Goal: Task Accomplishment & Management: Manage account settings

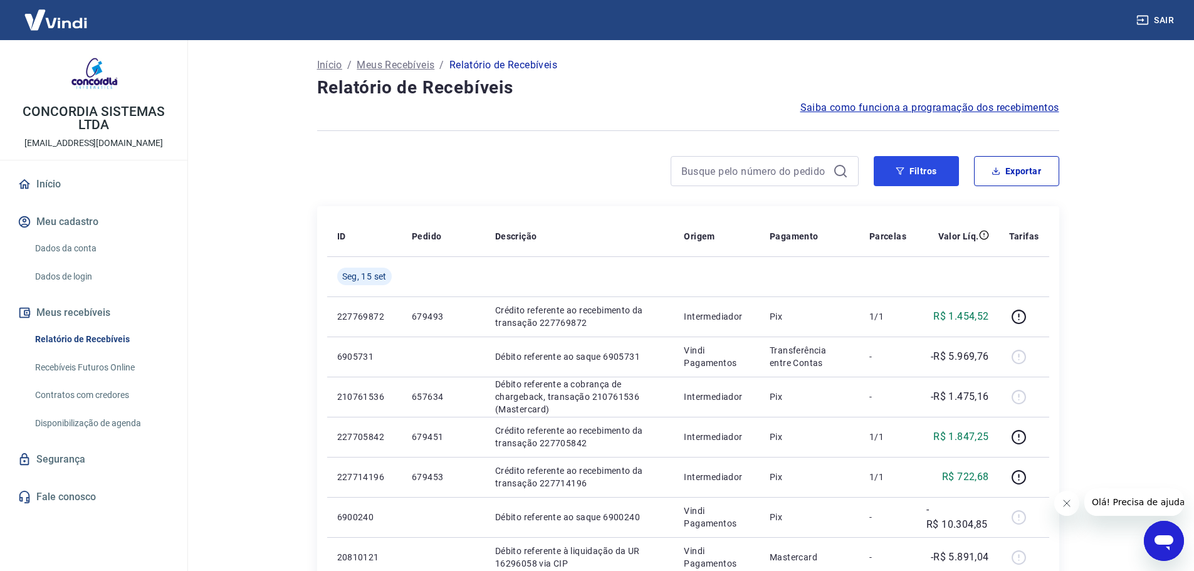
drag, startPoint x: 901, startPoint y: 165, endPoint x: 289, endPoint y: 372, distance: 645.9
click at [901, 165] on button "Filtros" at bounding box center [916, 171] width 85 height 30
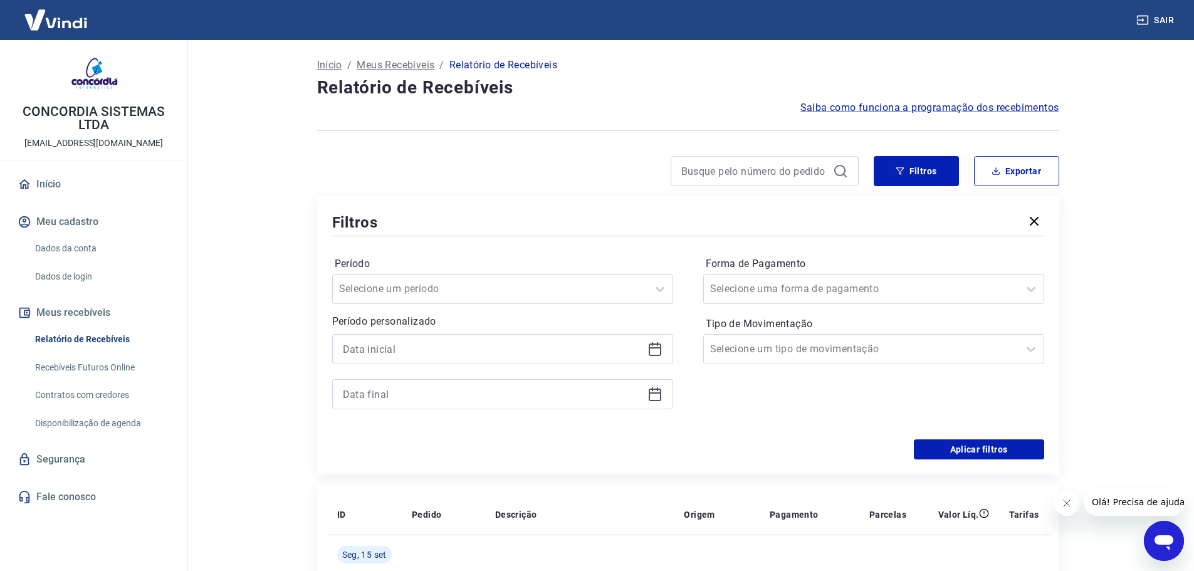
click at [648, 349] on icon at bounding box center [655, 349] width 15 height 15
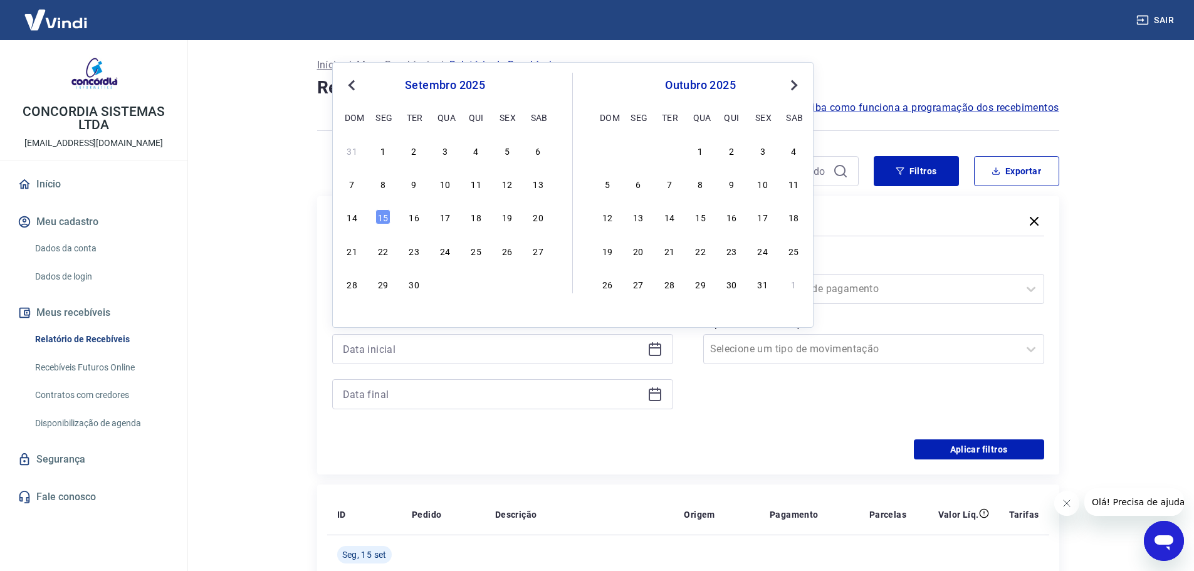
drag, startPoint x: 473, startPoint y: 182, endPoint x: 550, endPoint y: 272, distance: 118.3
click at [473, 182] on div "11" at bounding box center [476, 183] width 15 height 15
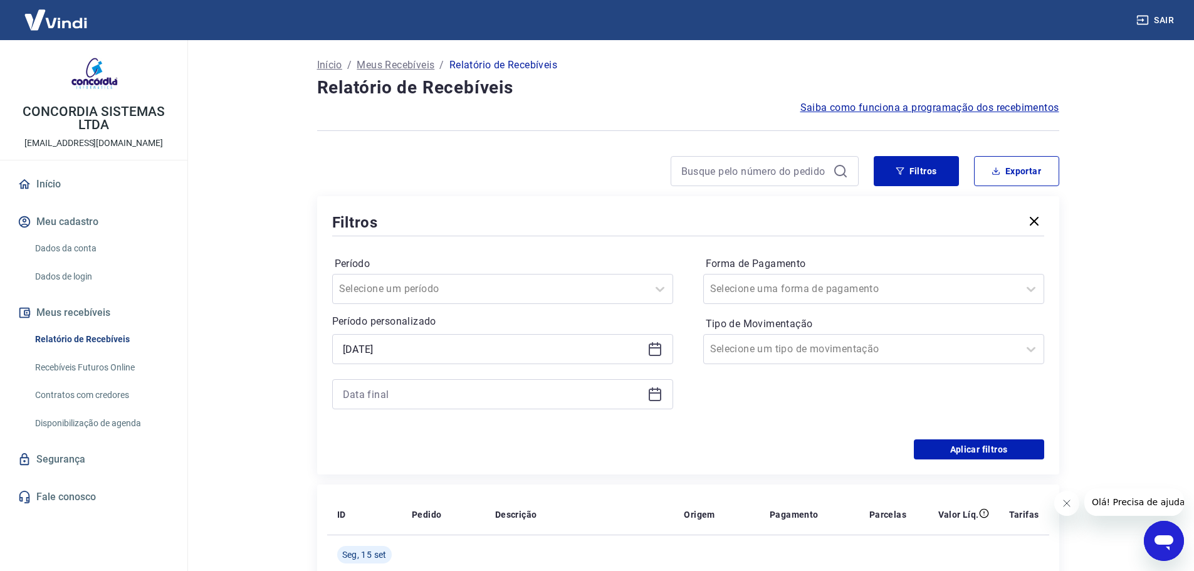
type input "[DATE]"
click at [651, 401] on icon at bounding box center [655, 395] width 13 height 13
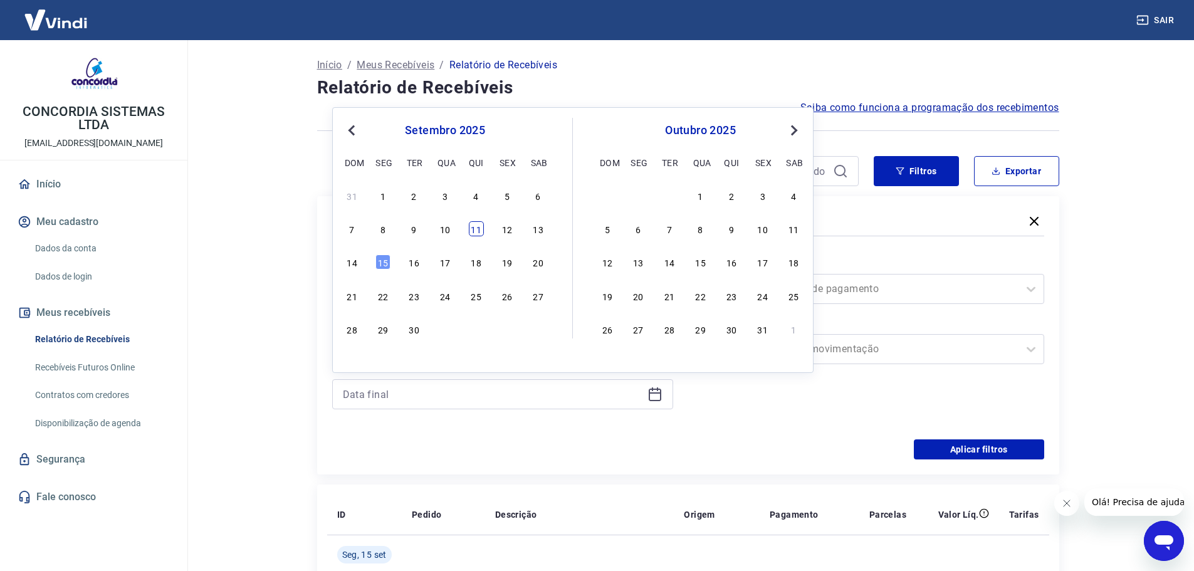
click at [475, 223] on div "11" at bounding box center [476, 228] width 15 height 15
type input "[DATE]"
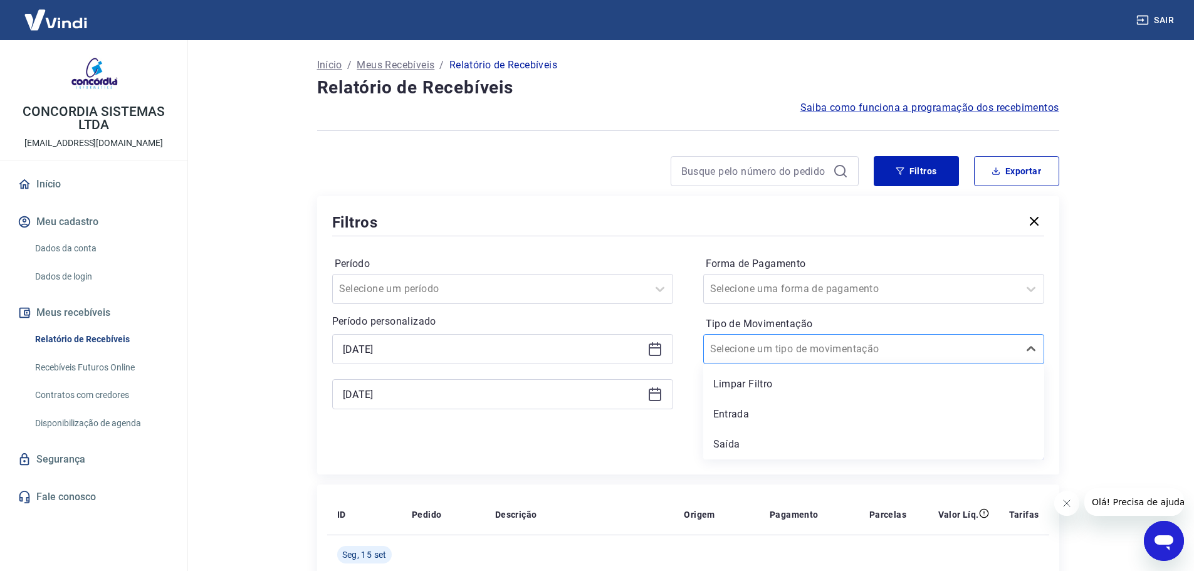
click at [871, 344] on div at bounding box center [861, 349] width 302 height 18
click at [770, 418] on div "Entrada" at bounding box center [873, 414] width 341 height 25
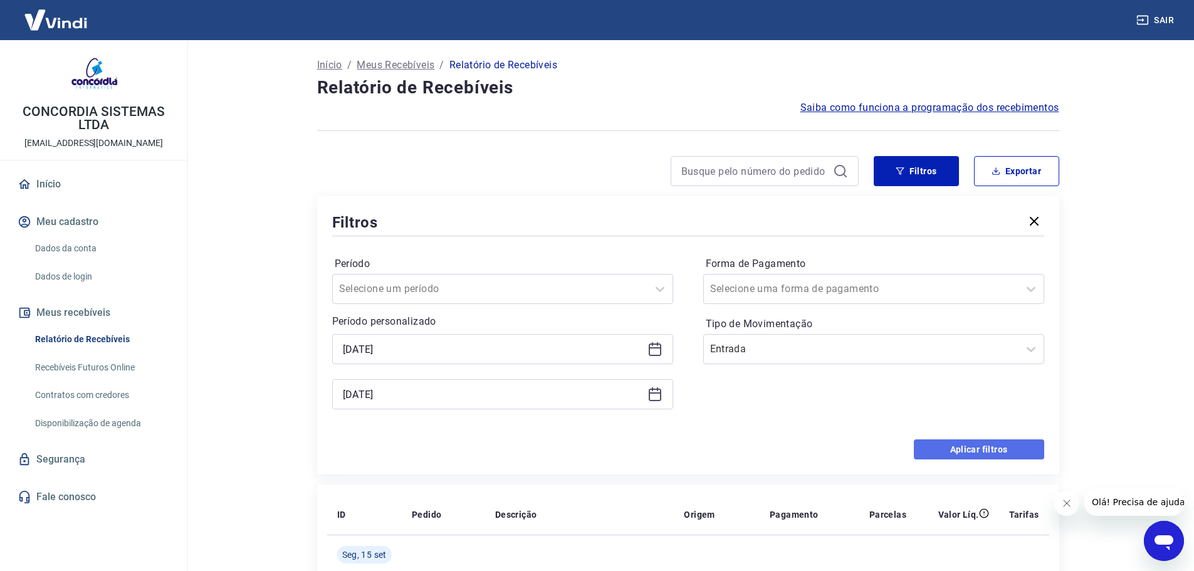
click at [944, 445] on button "Aplicar filtros" at bounding box center [979, 449] width 130 height 20
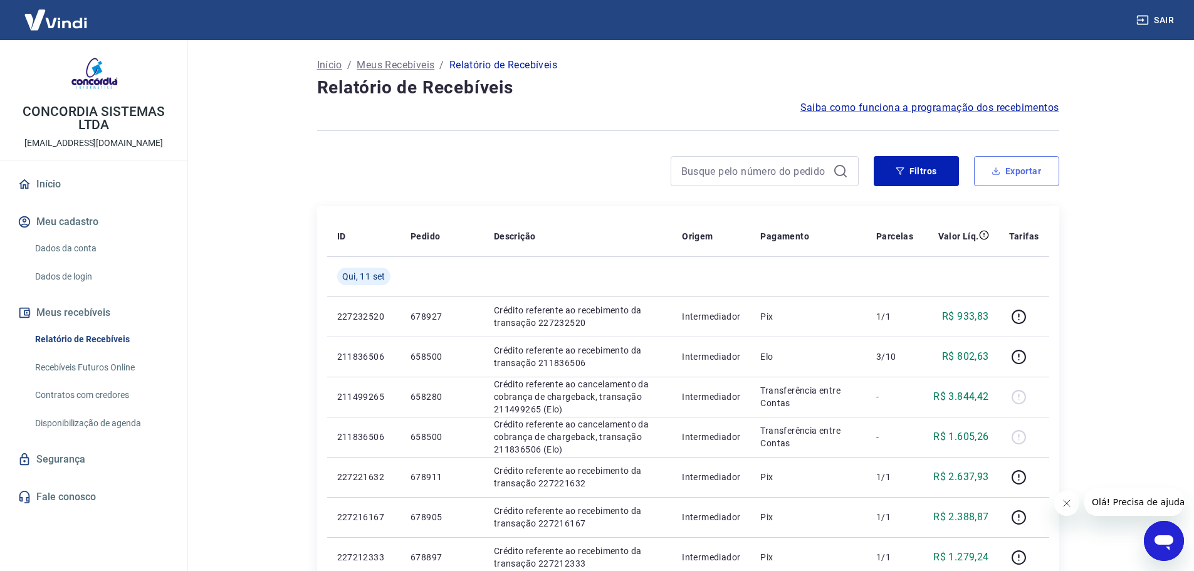
click at [1010, 171] on button "Exportar" at bounding box center [1016, 171] width 85 height 30
type input "[DATE]"
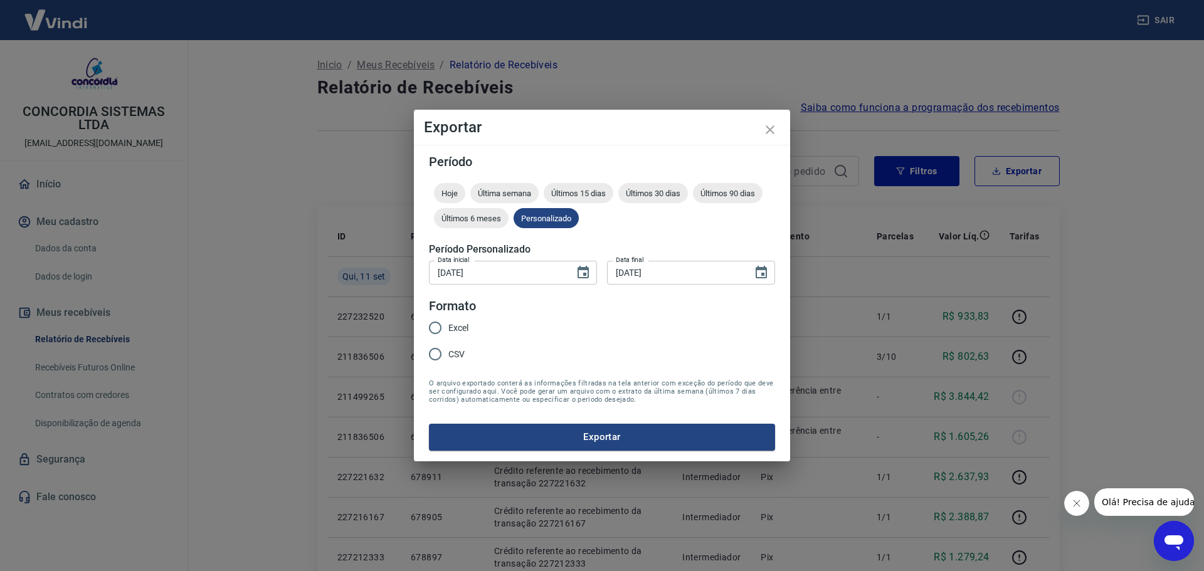
click at [455, 332] on span "Excel" at bounding box center [458, 328] width 20 height 13
click at [448, 332] on input "Excel" at bounding box center [435, 328] width 26 height 26
radio input "true"
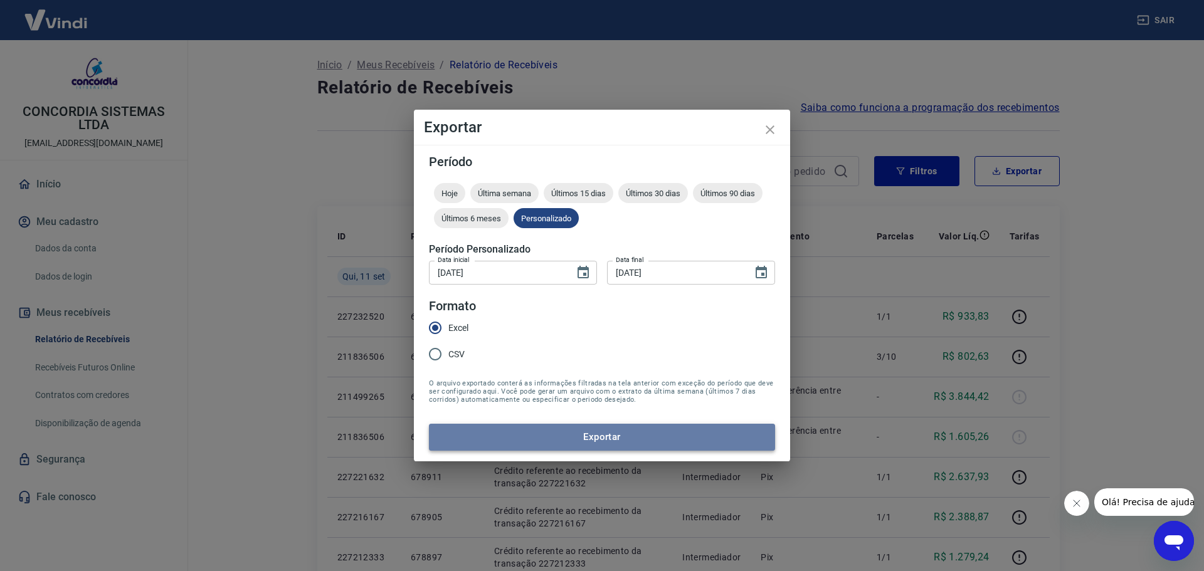
click at [555, 436] on button "Exportar" at bounding box center [602, 437] width 346 height 26
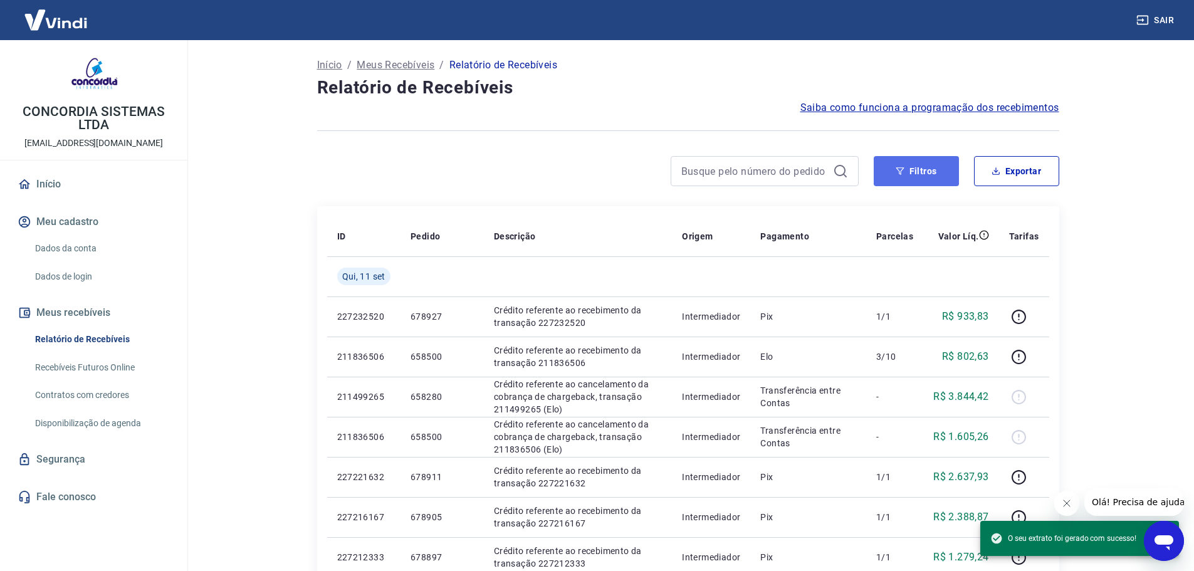
click at [908, 171] on button "Filtros" at bounding box center [916, 171] width 85 height 30
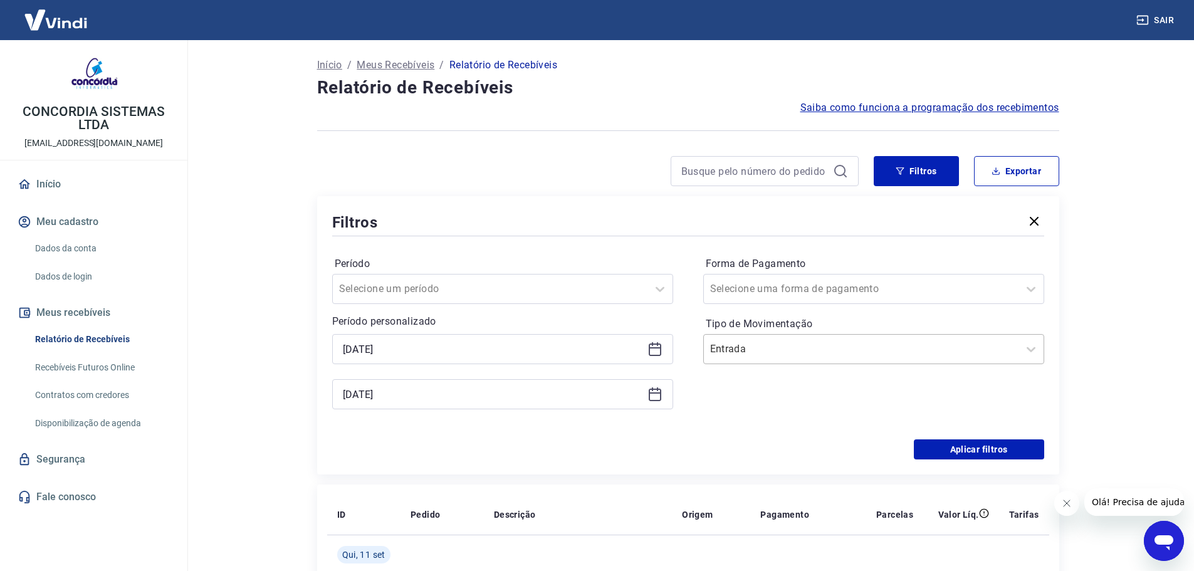
click at [806, 362] on div "Entrada" at bounding box center [873, 349] width 341 height 30
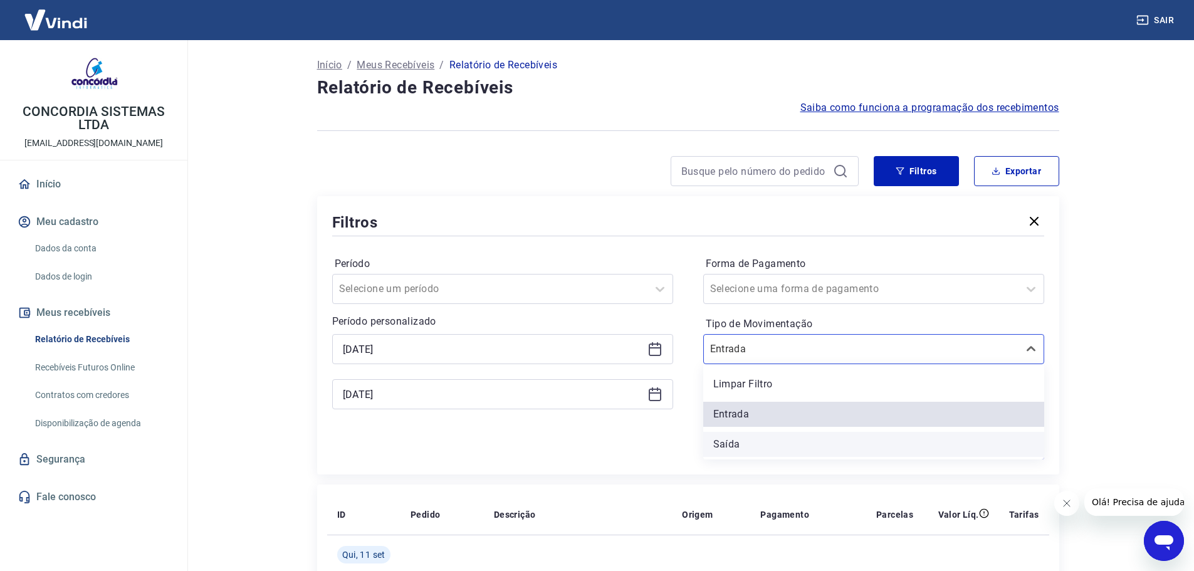
click at [764, 443] on div "Saída" at bounding box center [873, 444] width 341 height 25
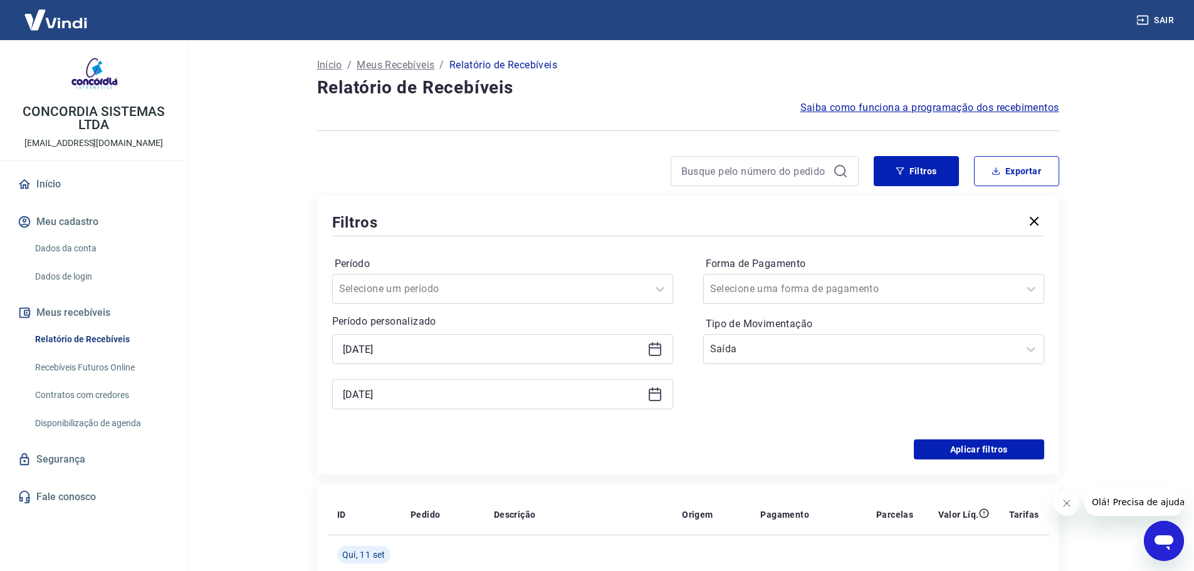
click at [744, 443] on div "Aplicar filtros" at bounding box center [688, 449] width 712 height 20
click at [936, 426] on div "Período Selecione um período Período personalizado [DATE] [DATE] Forma de Pagam…" at bounding box center [688, 339] width 712 height 201
click at [945, 441] on button "Aplicar filtros" at bounding box center [979, 449] width 130 height 20
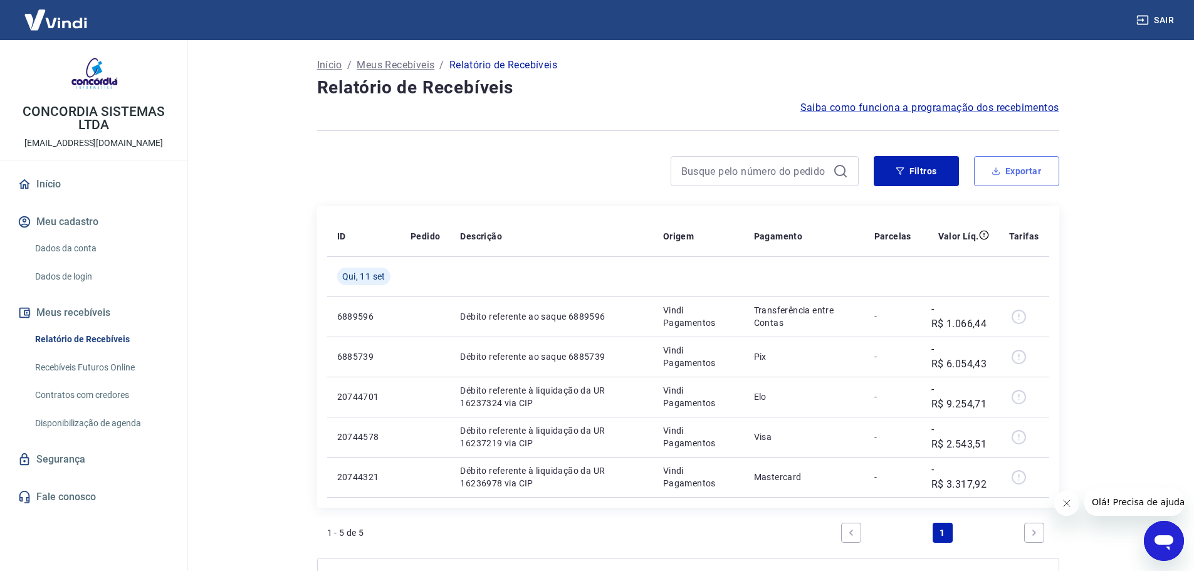
click at [1005, 181] on button "Exportar" at bounding box center [1016, 171] width 85 height 30
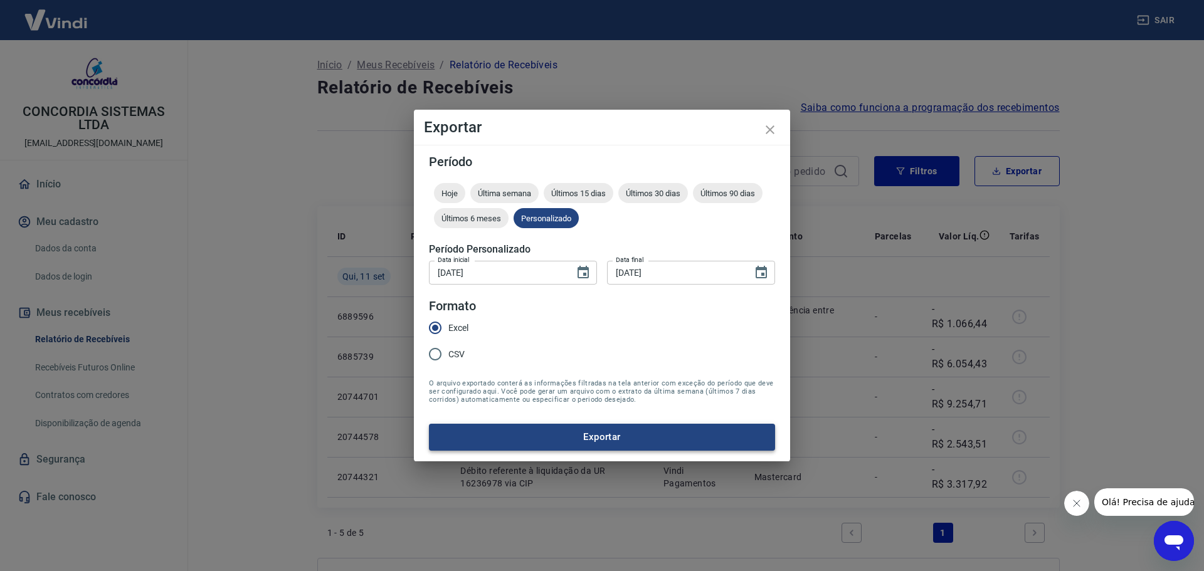
click at [525, 433] on button "Exportar" at bounding box center [602, 437] width 346 height 26
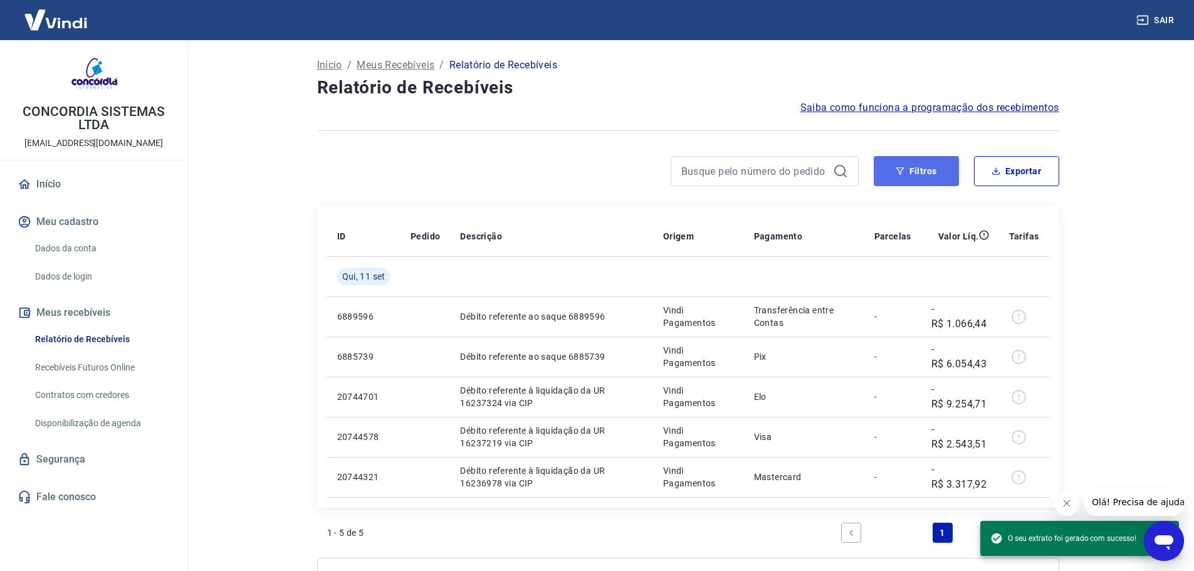
click at [887, 178] on button "Filtros" at bounding box center [916, 171] width 85 height 30
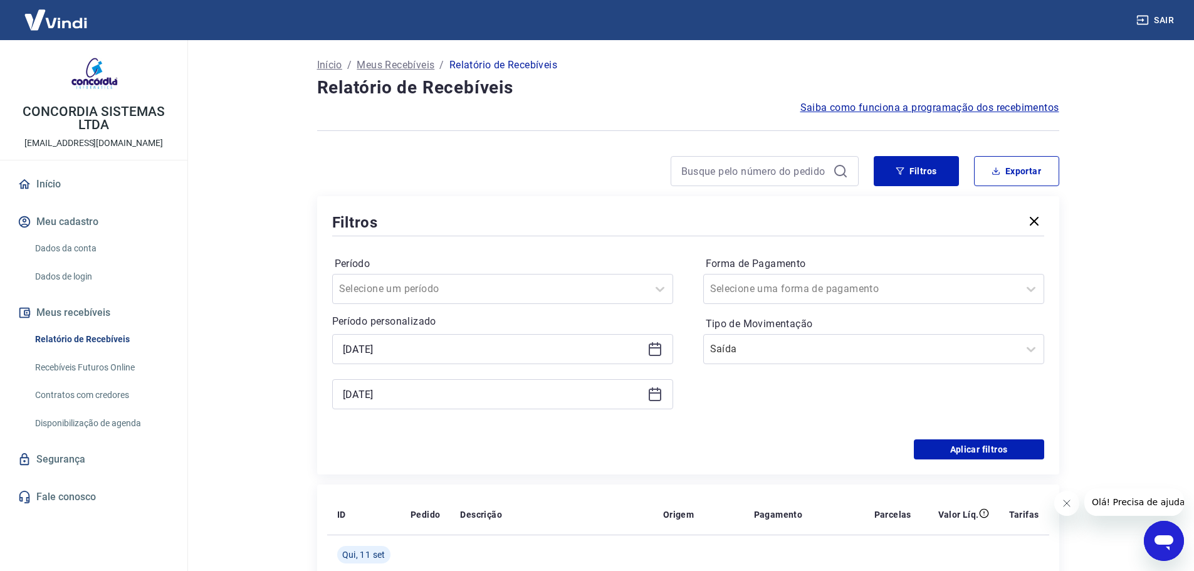
click at [661, 355] on icon at bounding box center [655, 349] width 15 height 15
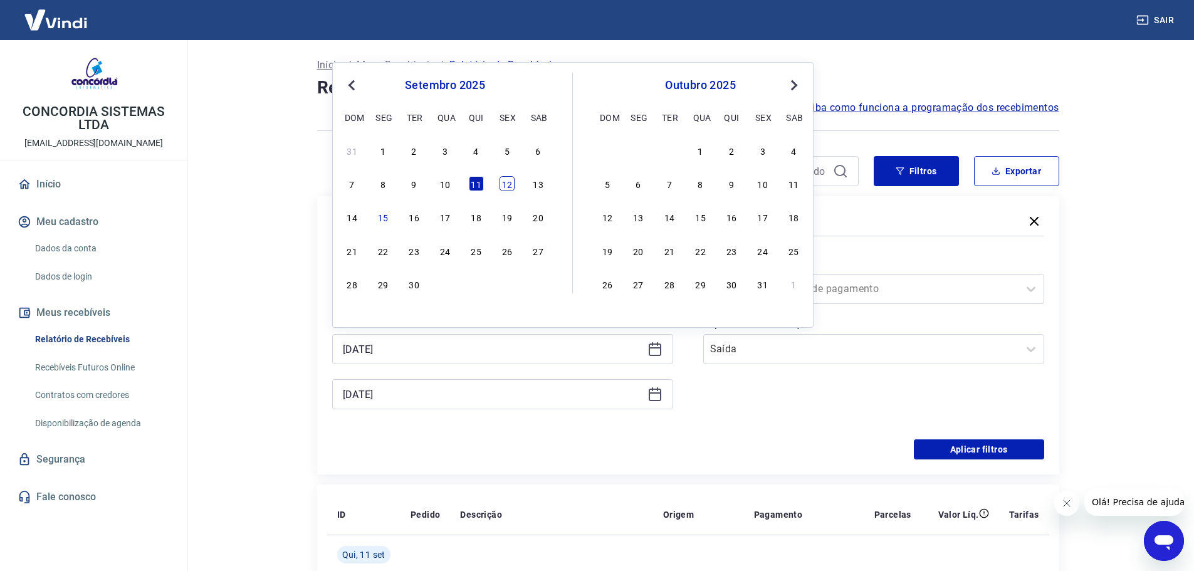
click at [505, 187] on div "12" at bounding box center [507, 183] width 15 height 15
type input "[DATE]"
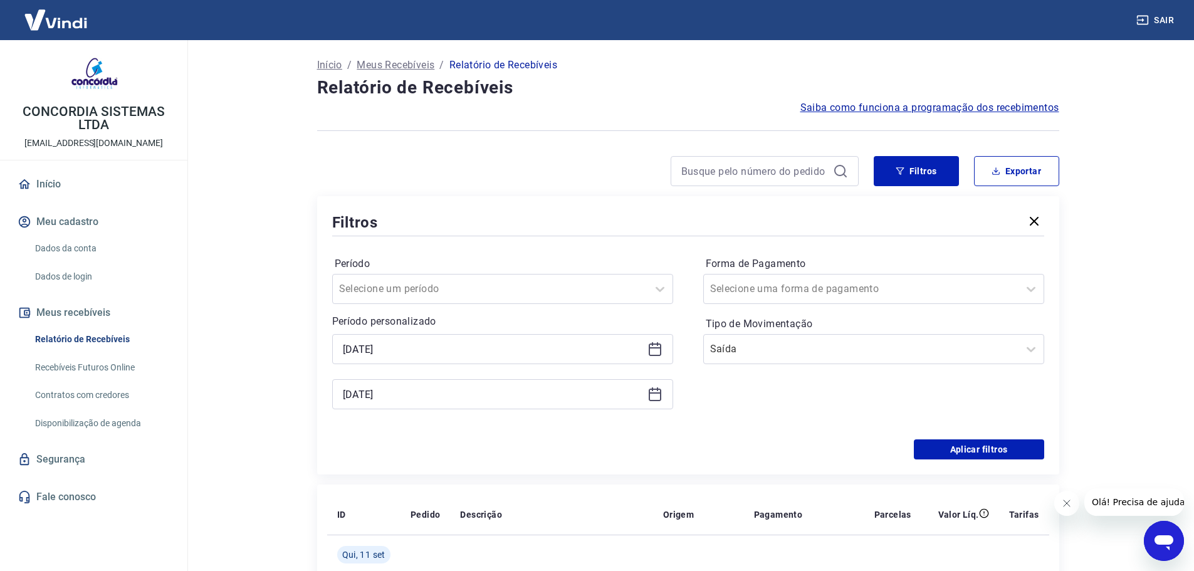
click at [666, 396] on div "[DATE]" at bounding box center [502, 394] width 341 height 30
click at [658, 397] on icon at bounding box center [655, 394] width 15 height 15
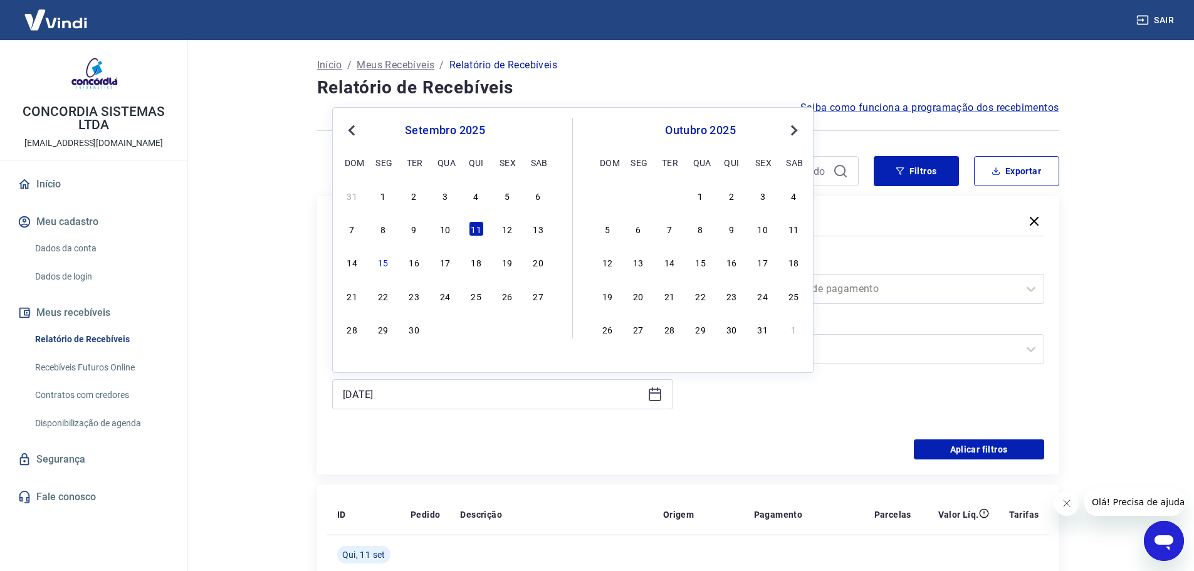
click at [503, 240] on div "31 1 2 3 4 5 6 7 8 9 10 11 12 13 14 15 16 17 18 19 20 21 22 23 24 25 26 27 28 2…" at bounding box center [445, 262] width 204 height 152
click at [504, 233] on div "12" at bounding box center [507, 228] width 15 height 15
type input "[DATE]"
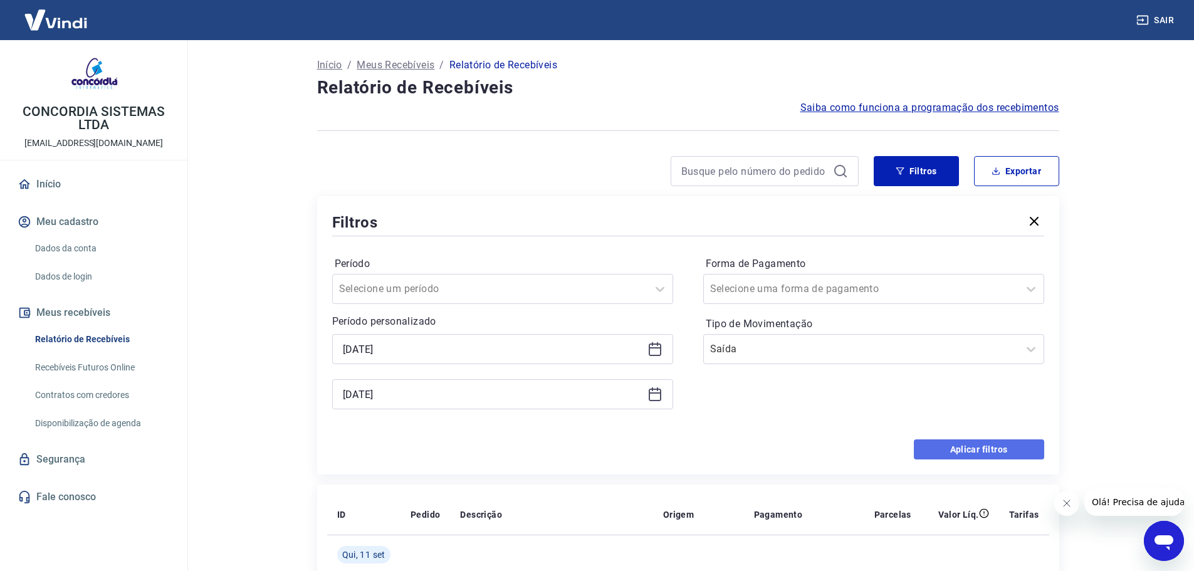
click at [928, 453] on button "Aplicar filtros" at bounding box center [979, 449] width 130 height 20
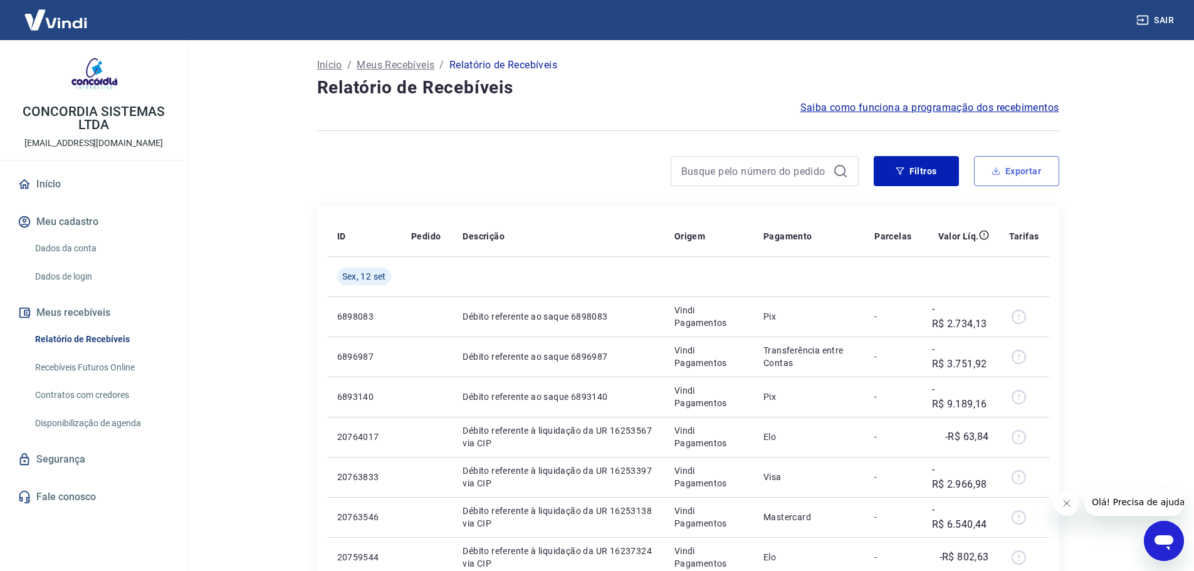
click at [1019, 160] on button "Exportar" at bounding box center [1016, 171] width 85 height 30
type input "[DATE]"
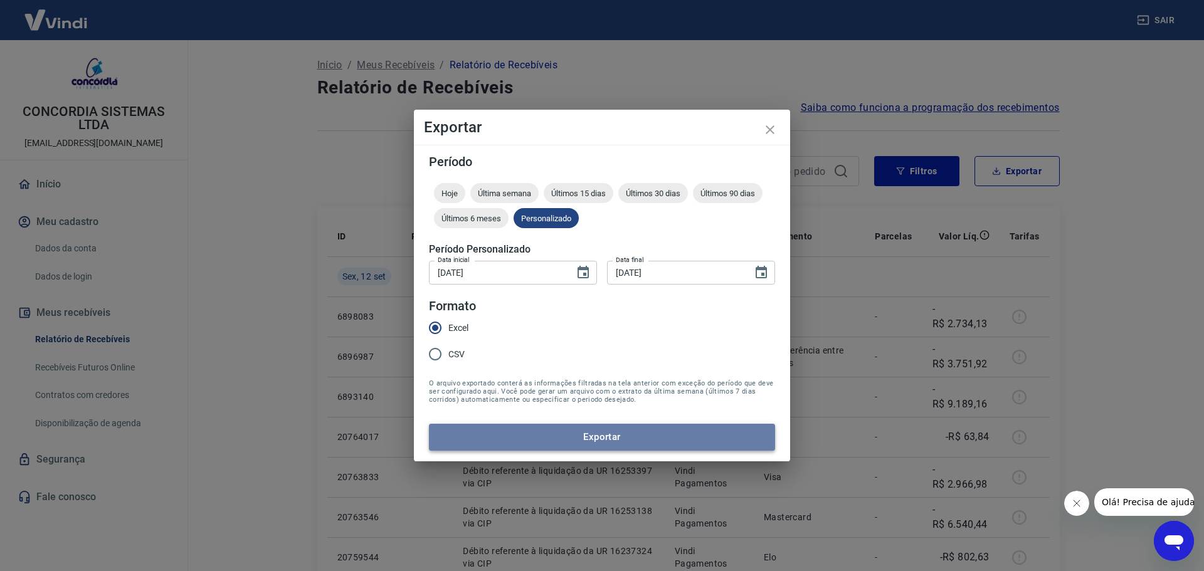
click at [487, 432] on button "Exportar" at bounding box center [602, 437] width 346 height 26
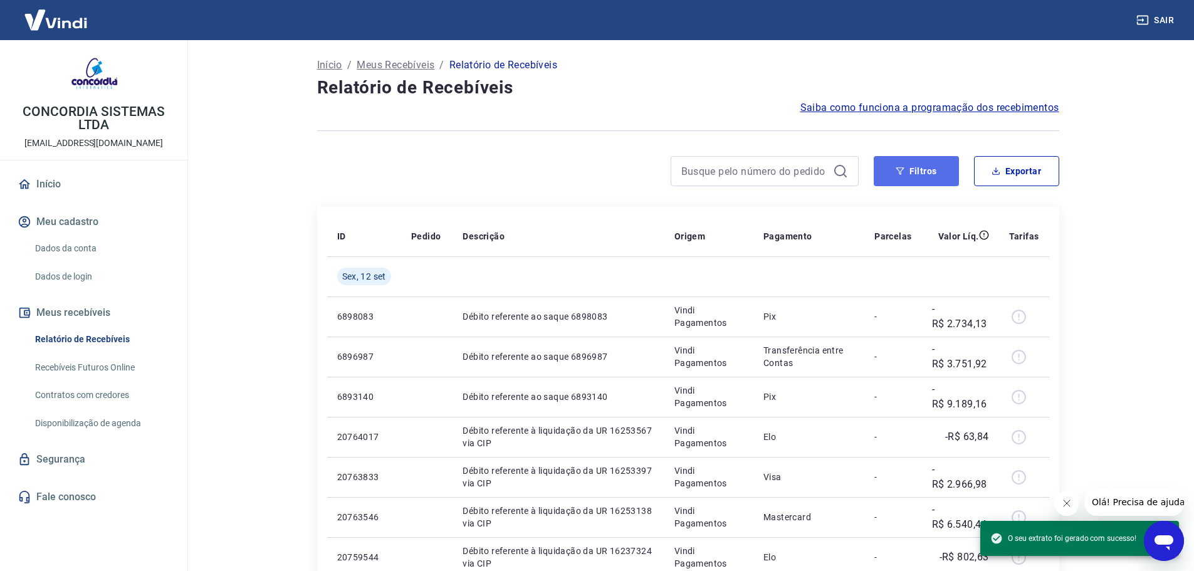
click at [924, 177] on button "Filtros" at bounding box center [916, 171] width 85 height 30
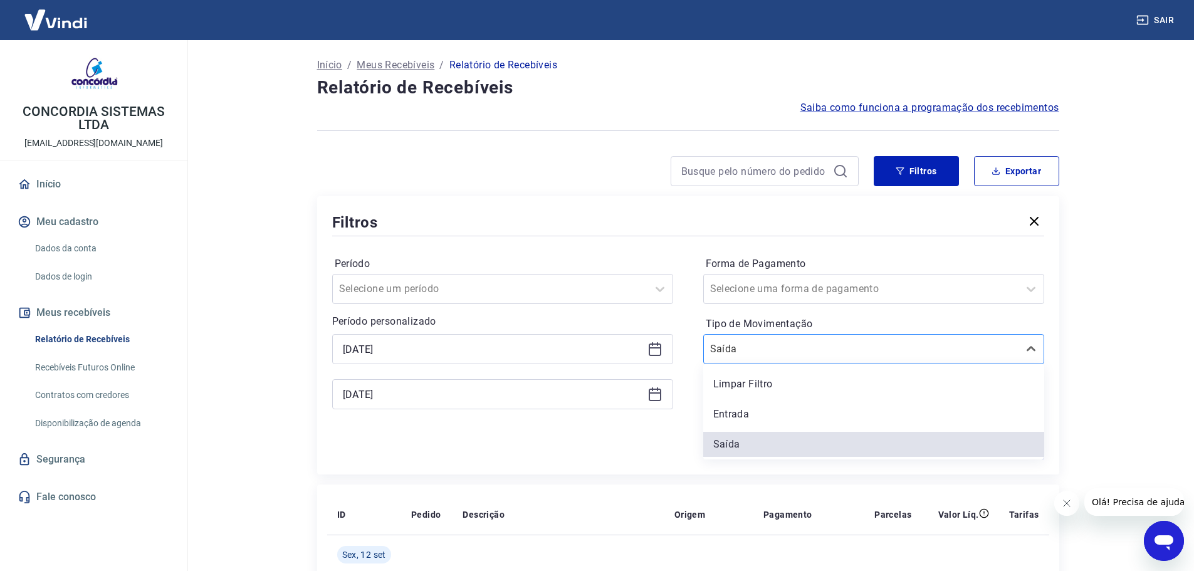
click at [844, 343] on div at bounding box center [861, 349] width 302 height 18
click at [811, 418] on div "Entrada" at bounding box center [873, 414] width 341 height 25
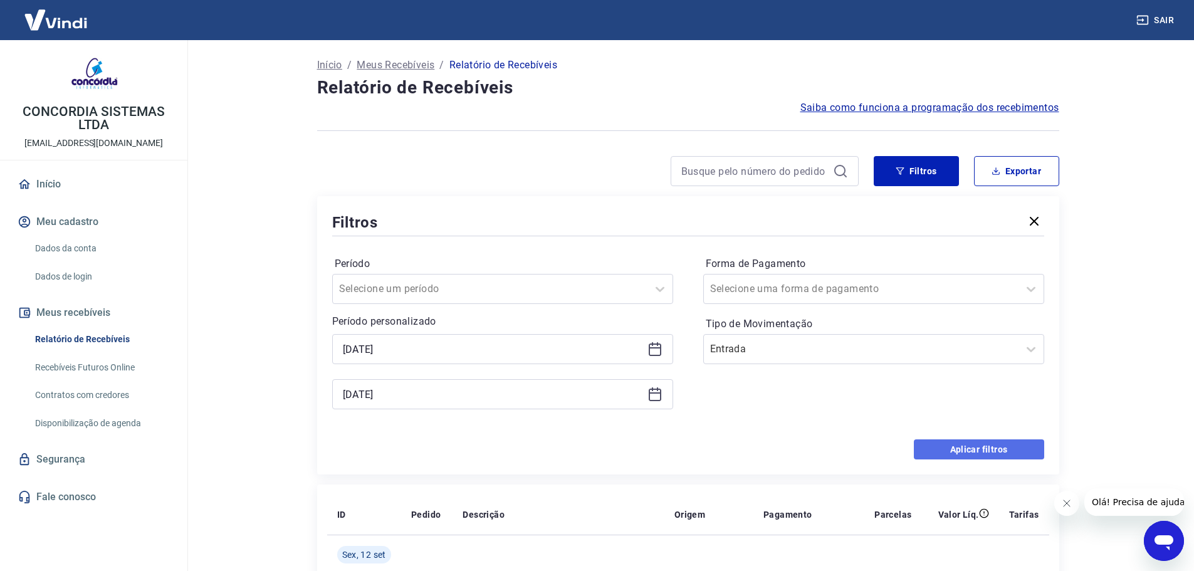
click at [959, 448] on button "Aplicar filtros" at bounding box center [979, 449] width 130 height 20
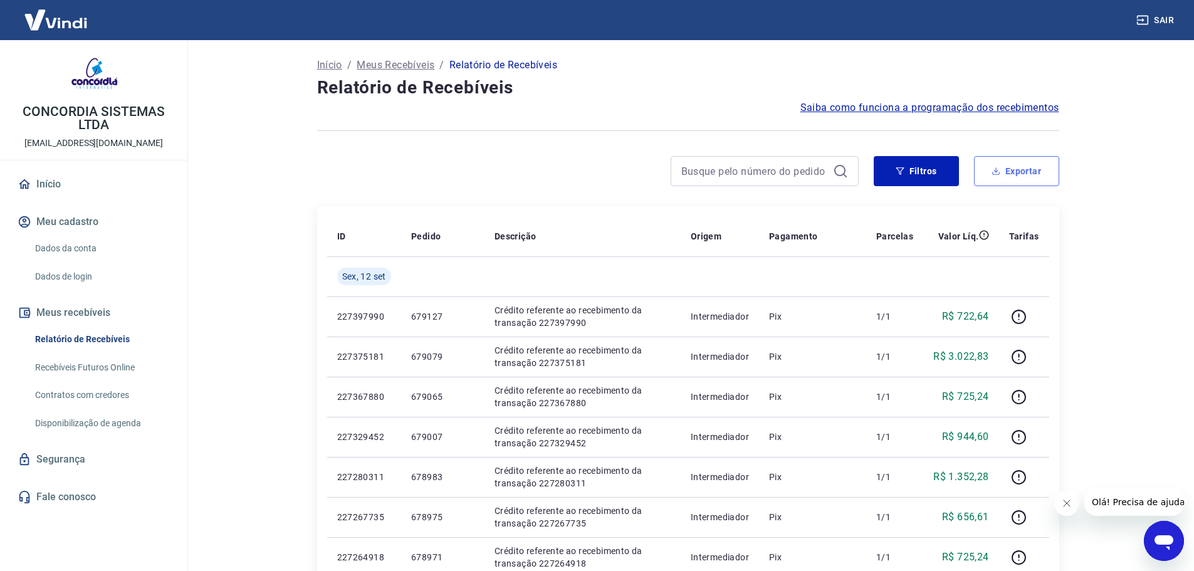
click at [1038, 161] on button "Exportar" at bounding box center [1016, 171] width 85 height 30
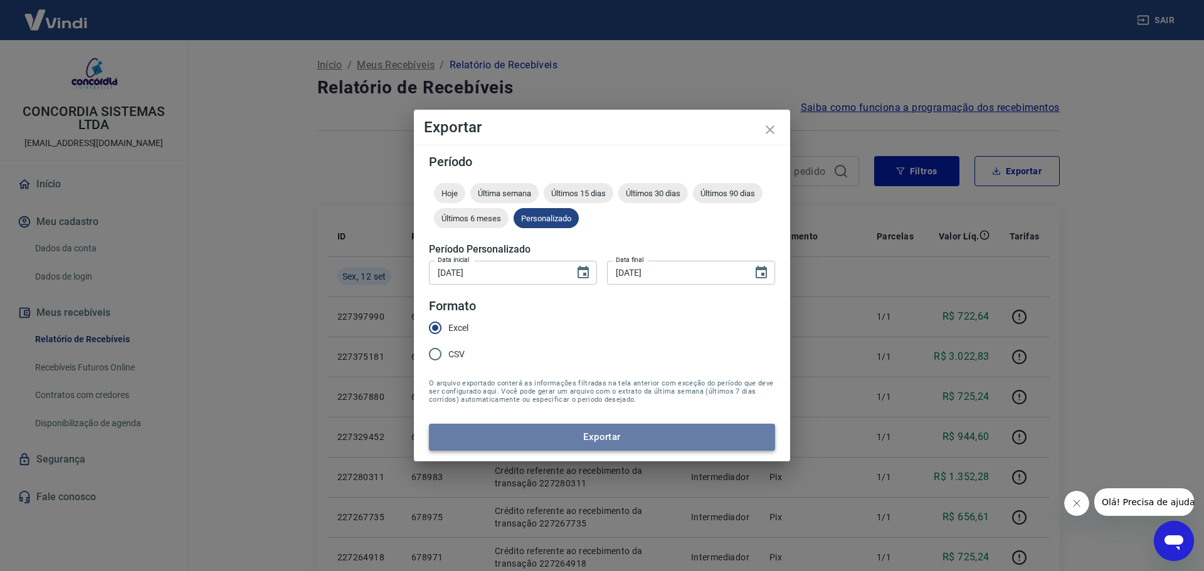
click at [492, 443] on button "Exportar" at bounding box center [602, 437] width 346 height 26
